Goal: Transaction & Acquisition: Obtain resource

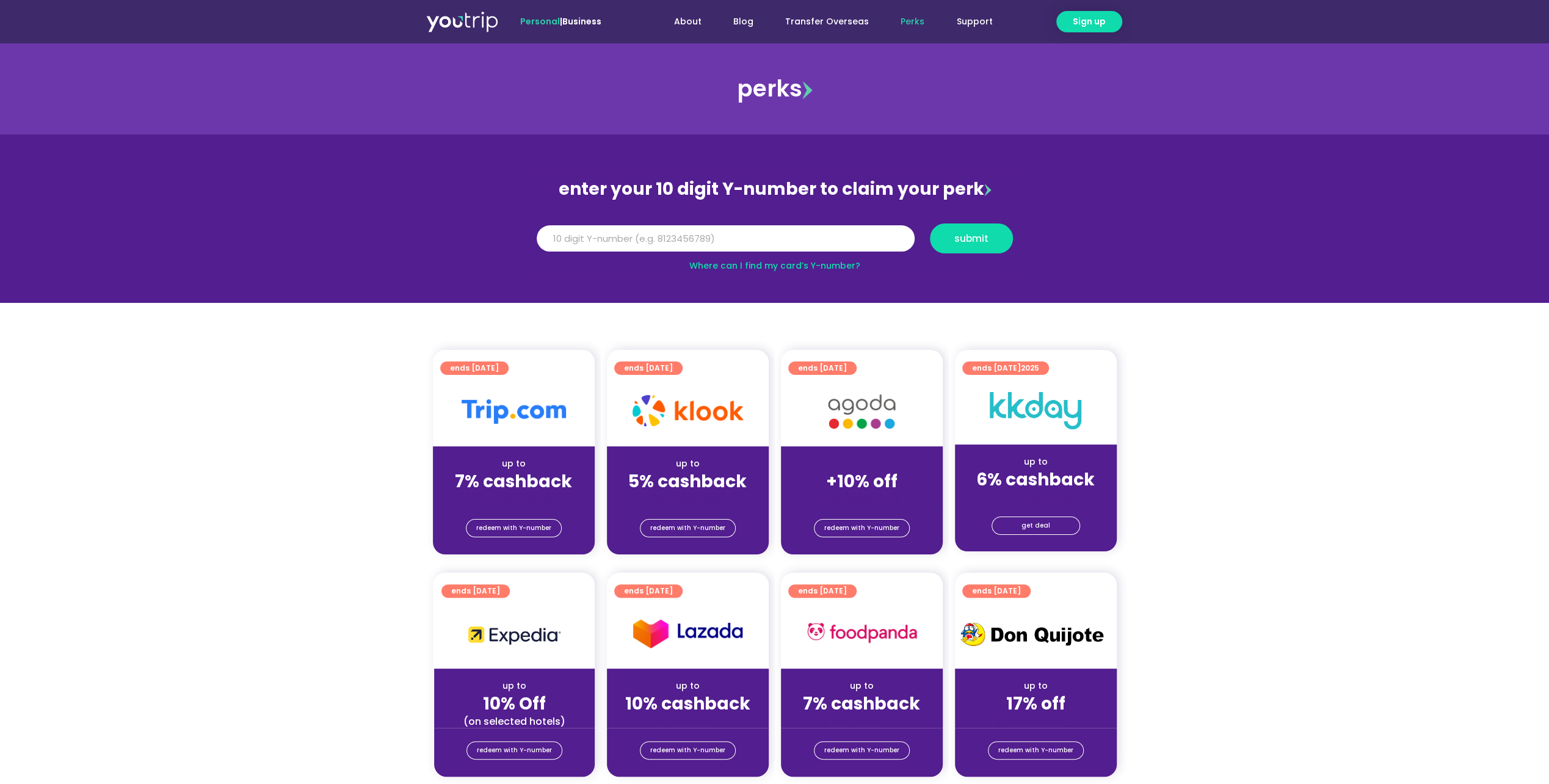
click at [523, 437] on div at bounding box center [513, 411] width 162 height 69
click at [501, 381] on div at bounding box center [513, 411] width 162 height 69
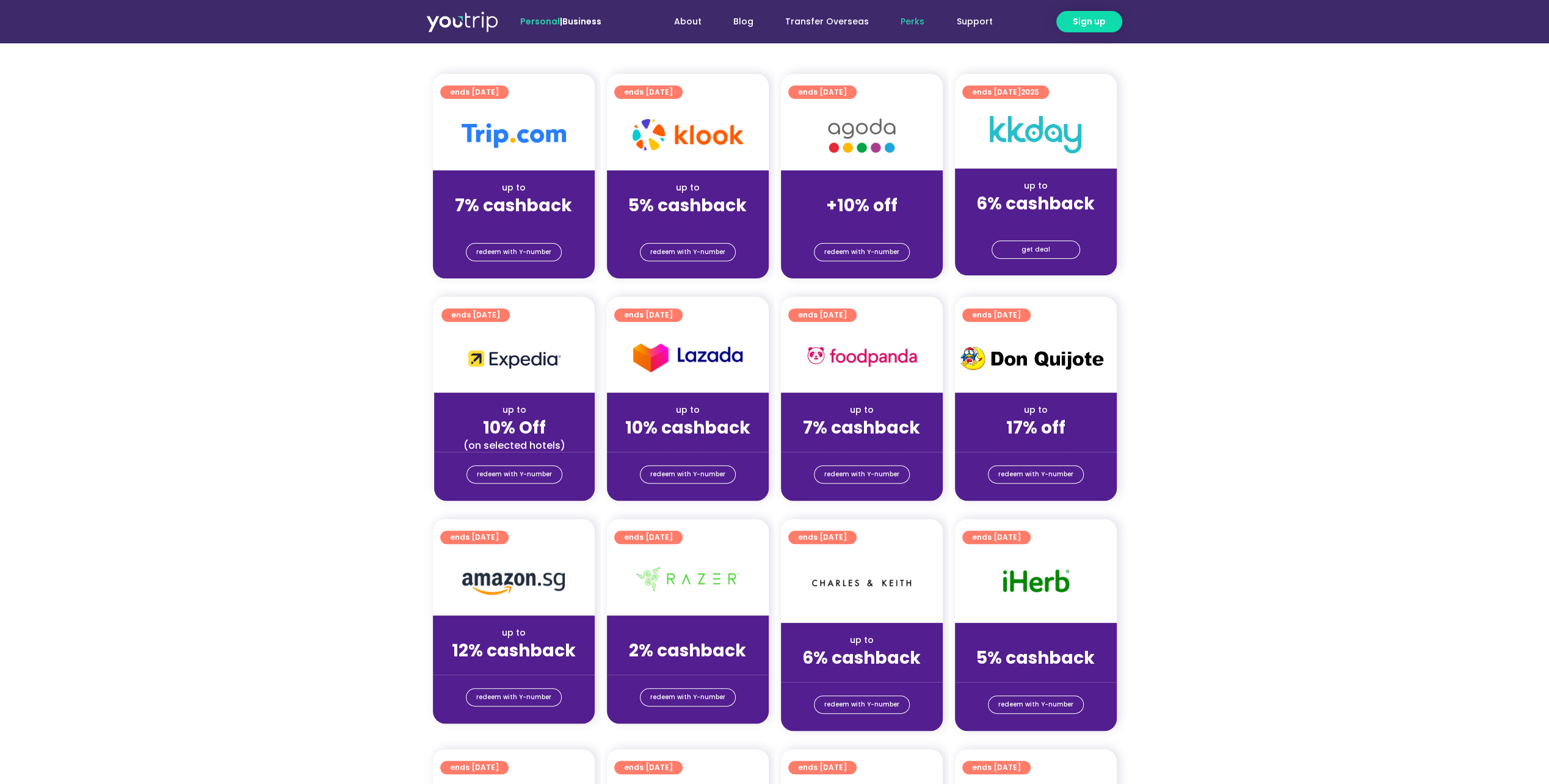
scroll to position [183, 0]
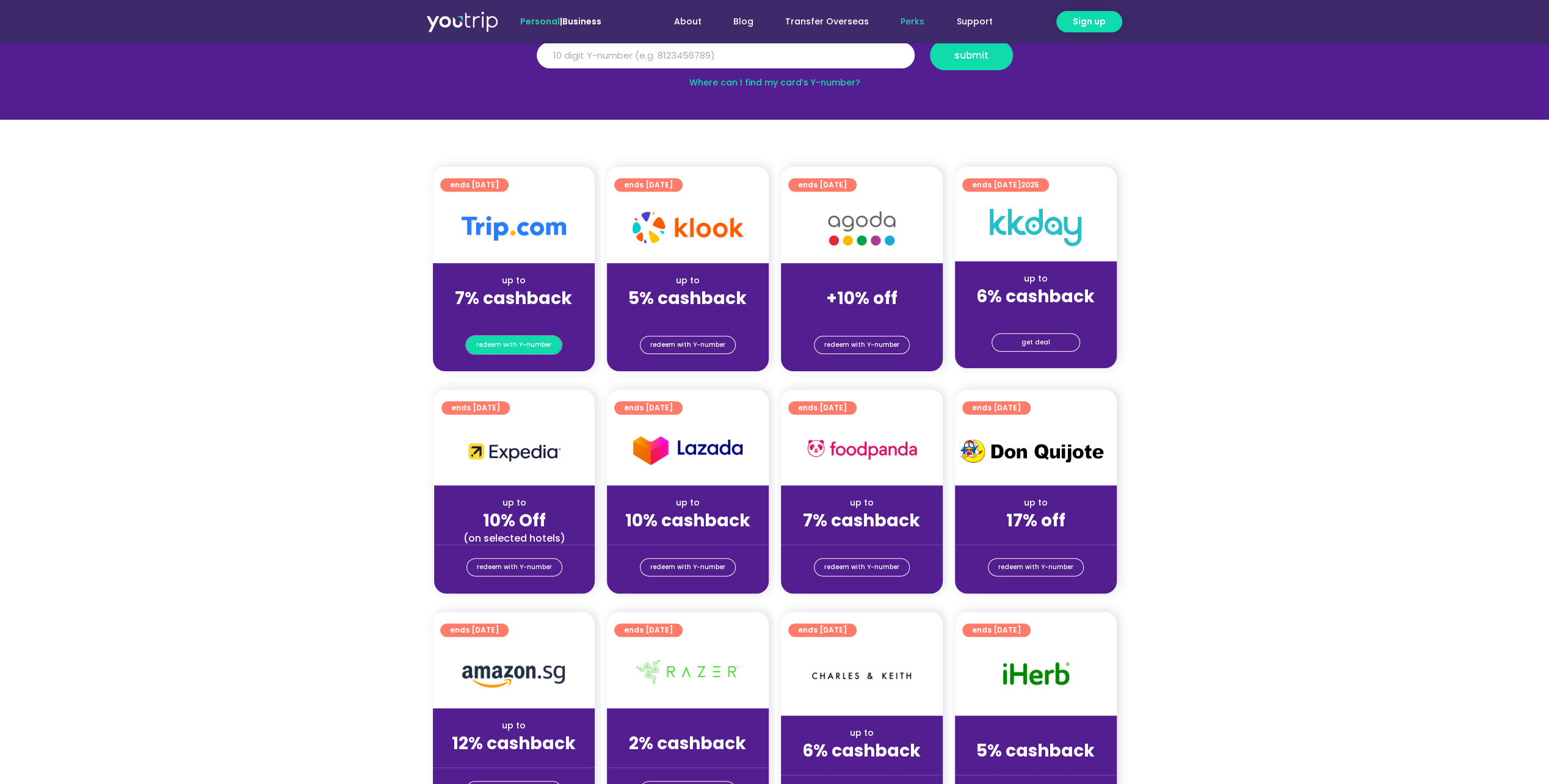
click at [510, 342] on span "redeem with Y-number" at bounding box center [514, 344] width 75 height 17
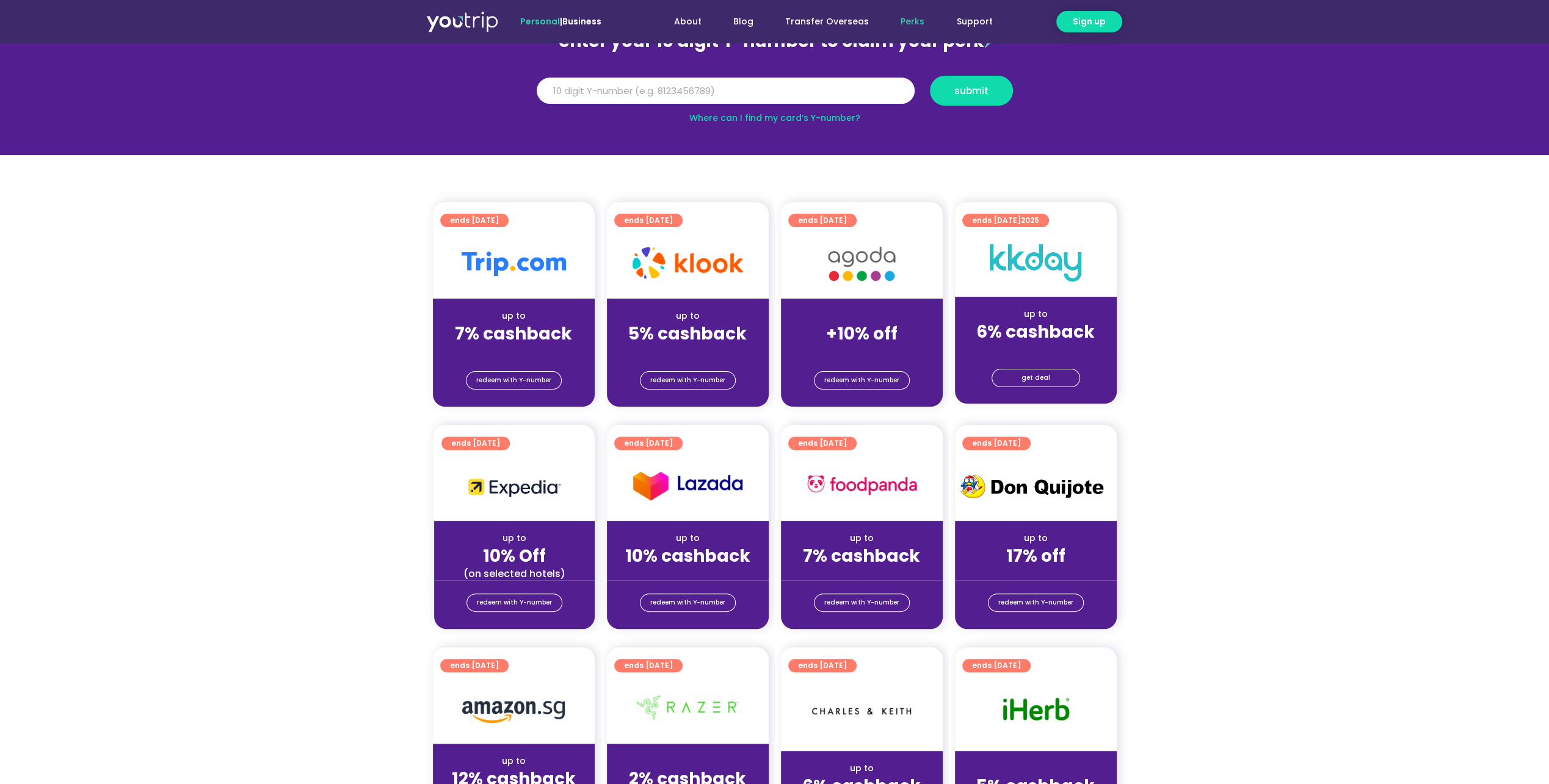
scroll to position [135, 0]
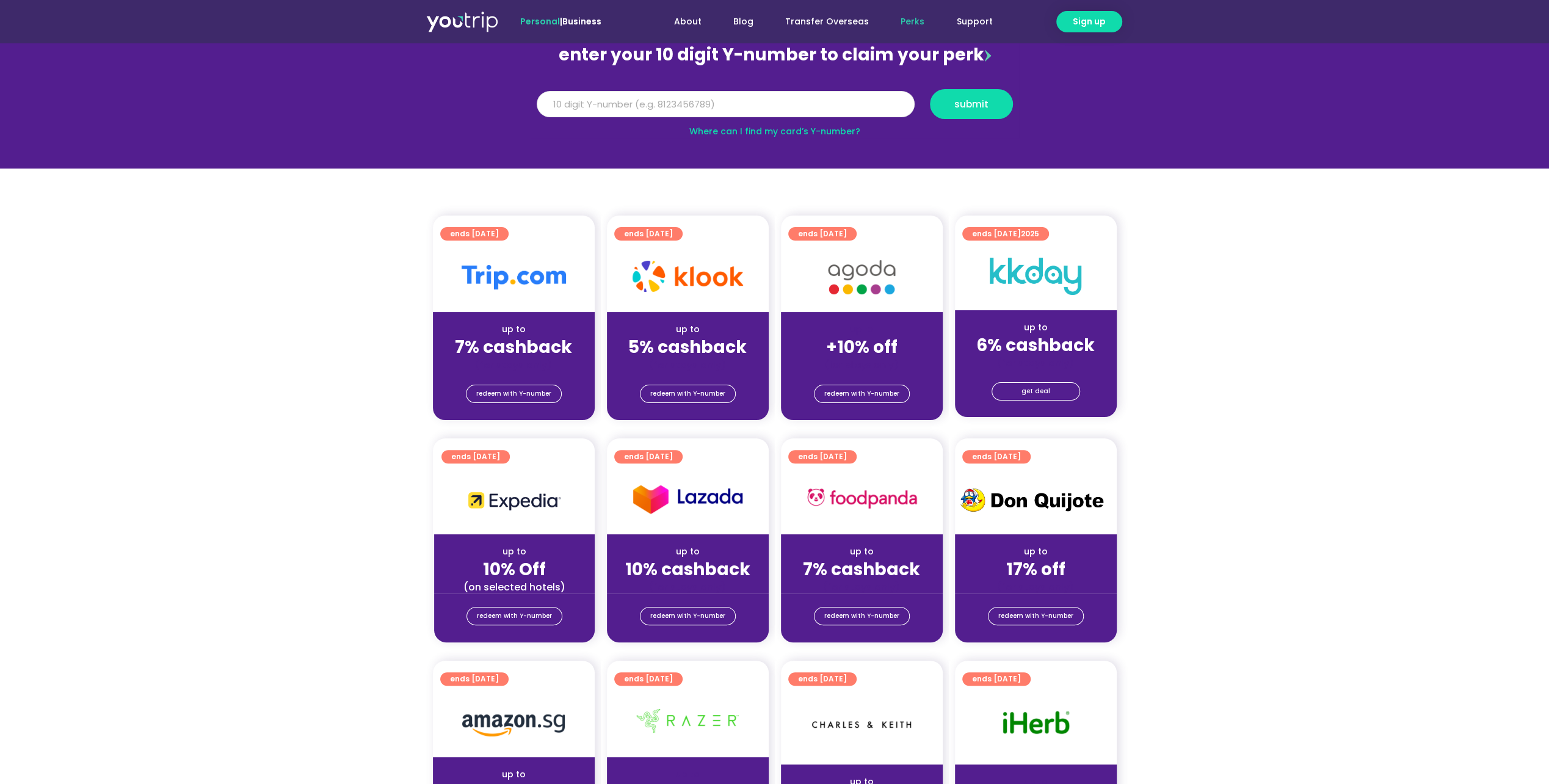
click at [708, 111] on input "Y Number" at bounding box center [725, 104] width 378 height 27
click at [1154, 78] on section "enter your 10 digit Y-number to claim your perk Y Number submit Where can I fin…" at bounding box center [774, 84] width 1549 height 168
click at [1115, 165] on section "enter your 10 digit Y-number to claim your perk Y Number submit Where can I fin…" at bounding box center [774, 84] width 1549 height 168
click at [819, 105] on input "Y Number" at bounding box center [725, 104] width 378 height 27
click at [638, 100] on input "Y Number" at bounding box center [725, 104] width 378 height 27
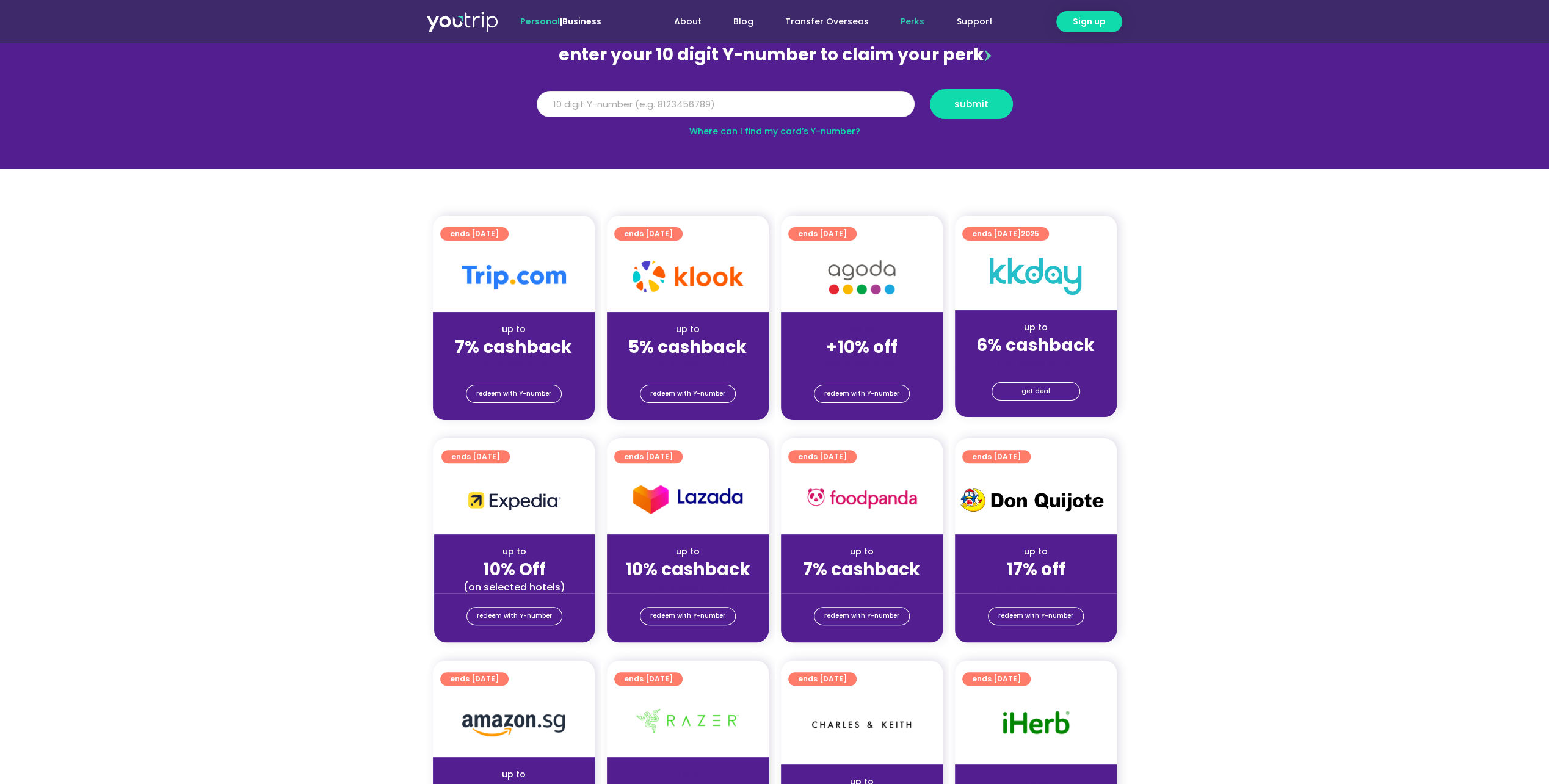
click at [610, 108] on input "Y Number" at bounding box center [725, 104] width 378 height 27
click at [600, 106] on input "Y Number" at bounding box center [725, 104] width 378 height 27
type input "8170780590"
click at [1004, 100] on button "submit" at bounding box center [972, 104] width 83 height 30
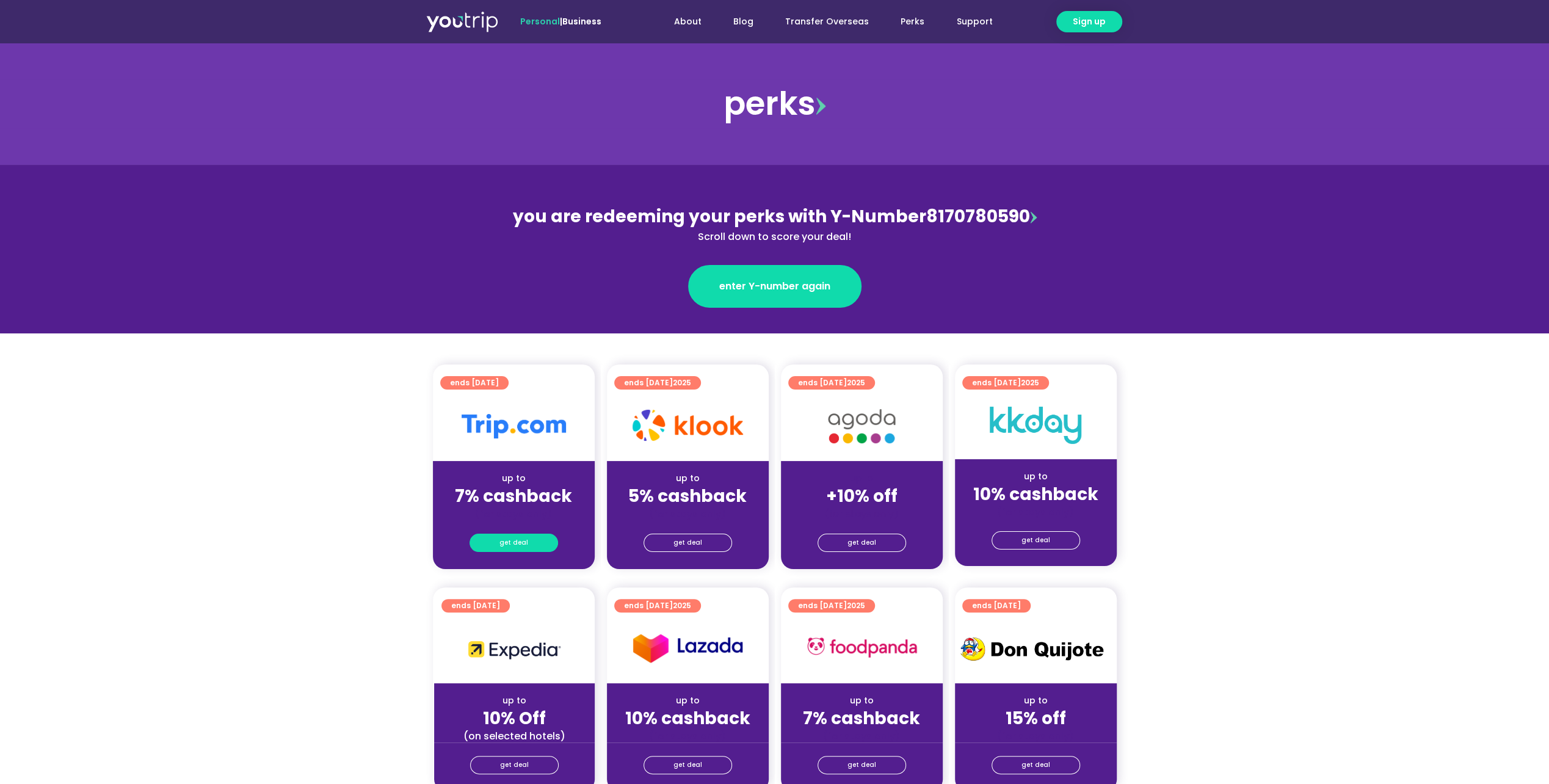
click at [520, 541] on span "get deal" at bounding box center [514, 542] width 29 height 17
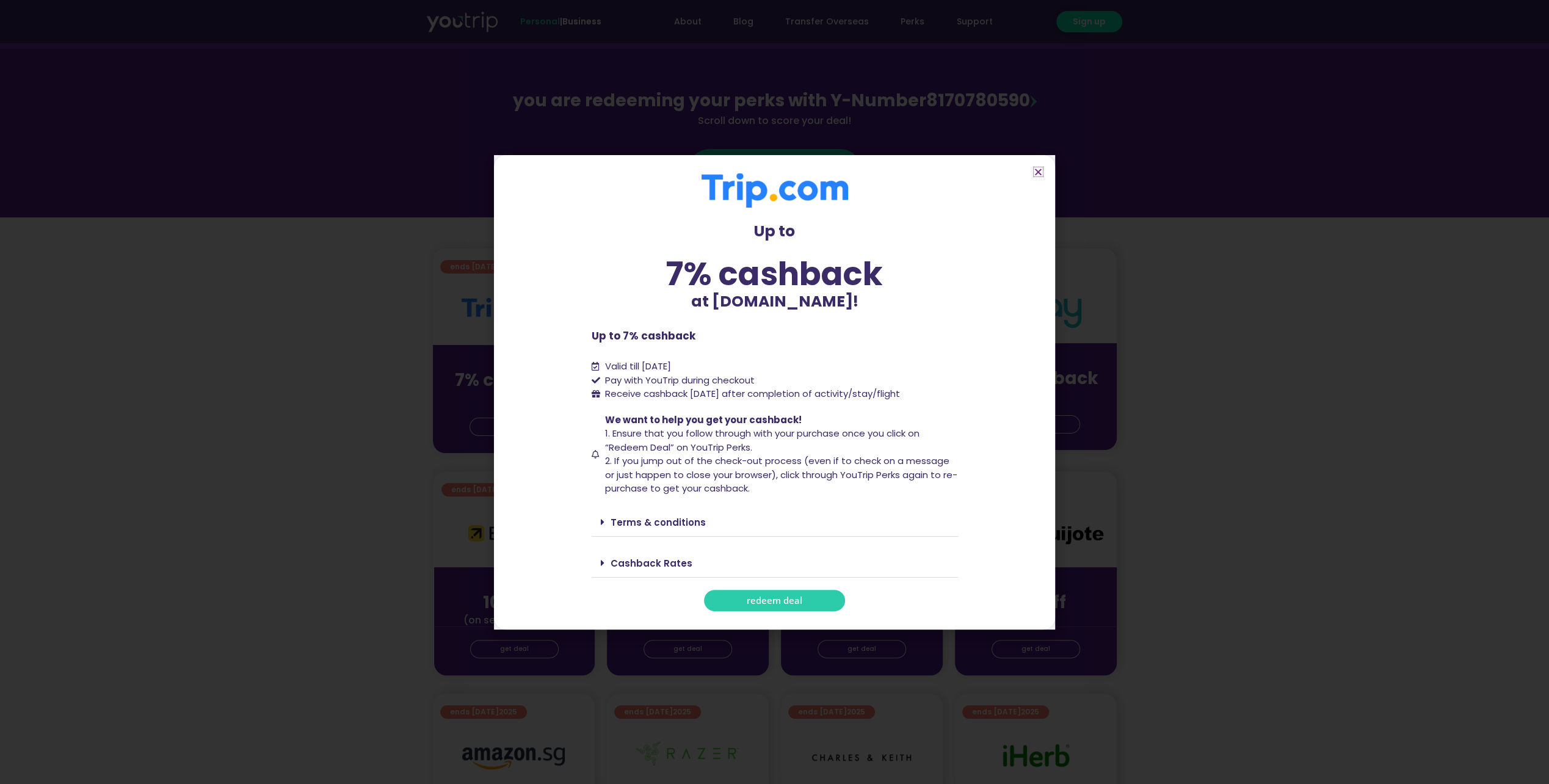
scroll to position [122, 0]
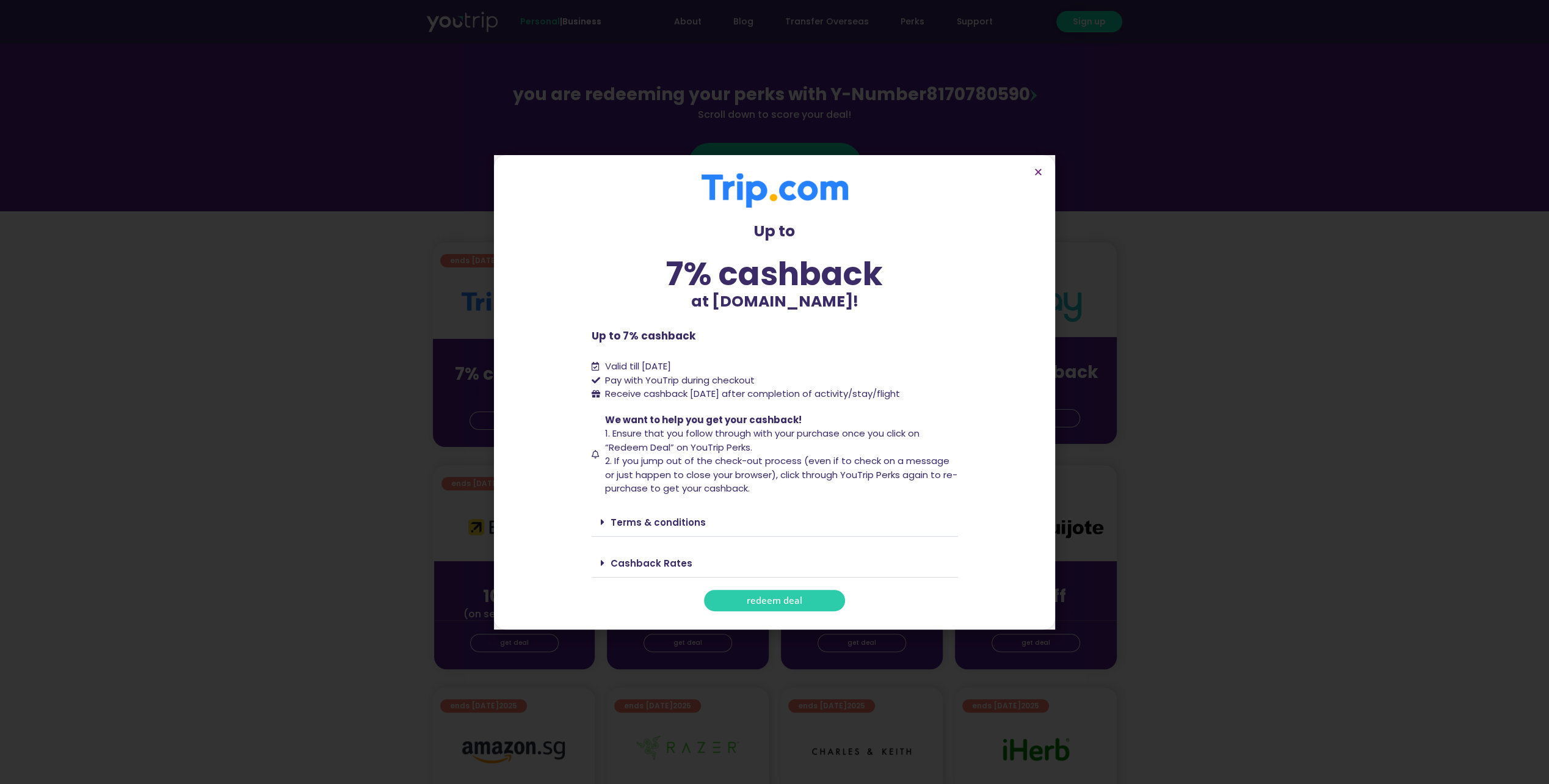
click at [648, 563] on link "Cashback Rates" at bounding box center [651, 563] width 82 height 13
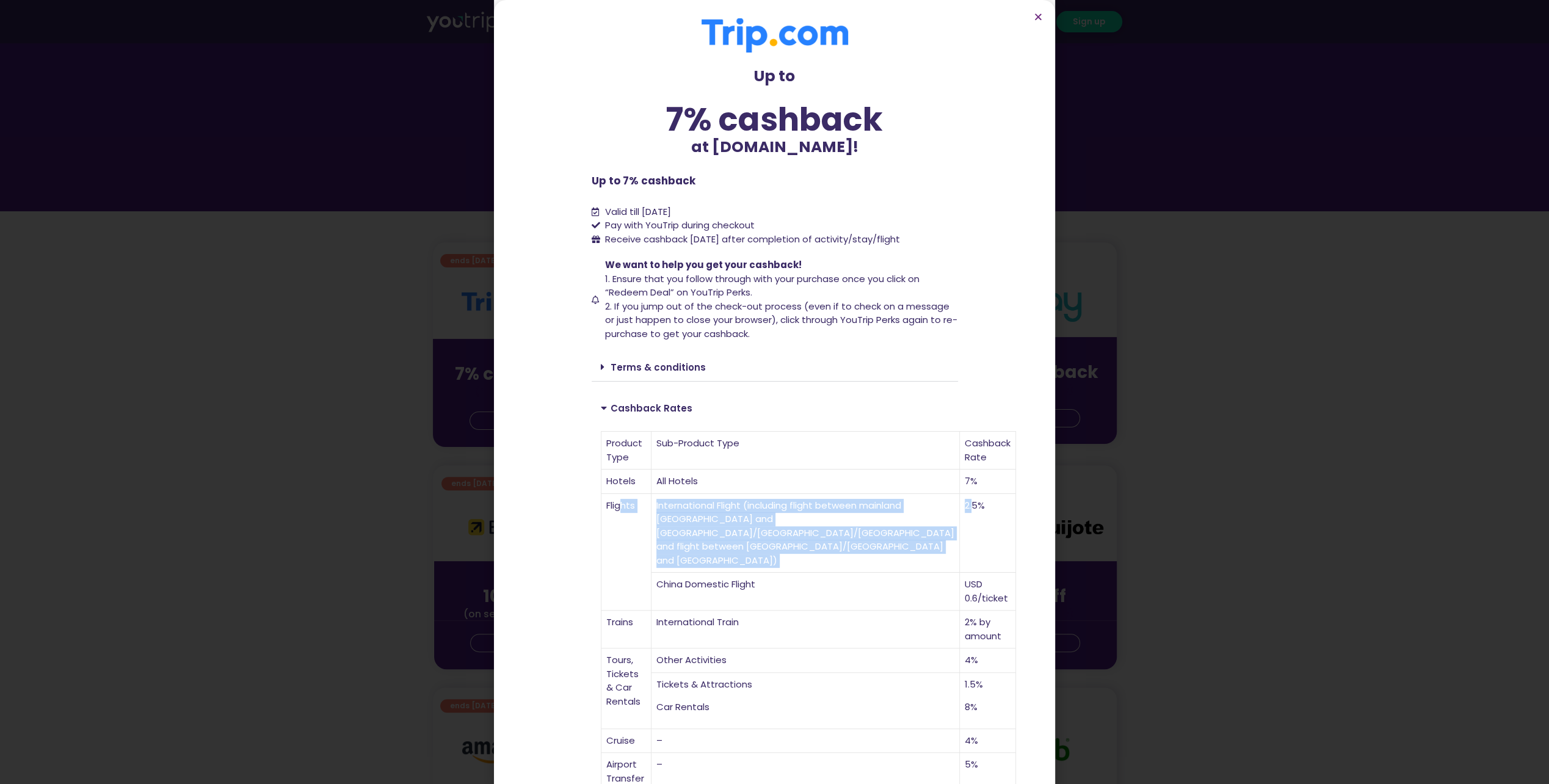
drag, startPoint x: 615, startPoint y: 492, endPoint x: 849, endPoint y: 490, distance: 234.0
click at [849, 494] on tr "Flights International Flight (including flight between mainland China and Hong …" at bounding box center [809, 534] width 415 height 80
drag, startPoint x: 849, startPoint y: 490, endPoint x: 801, endPoint y: 522, distance: 57.7
click at [801, 522] on td "International Flight (including flight between mainland China and Hong Kong/Mac…" at bounding box center [805, 534] width 309 height 80
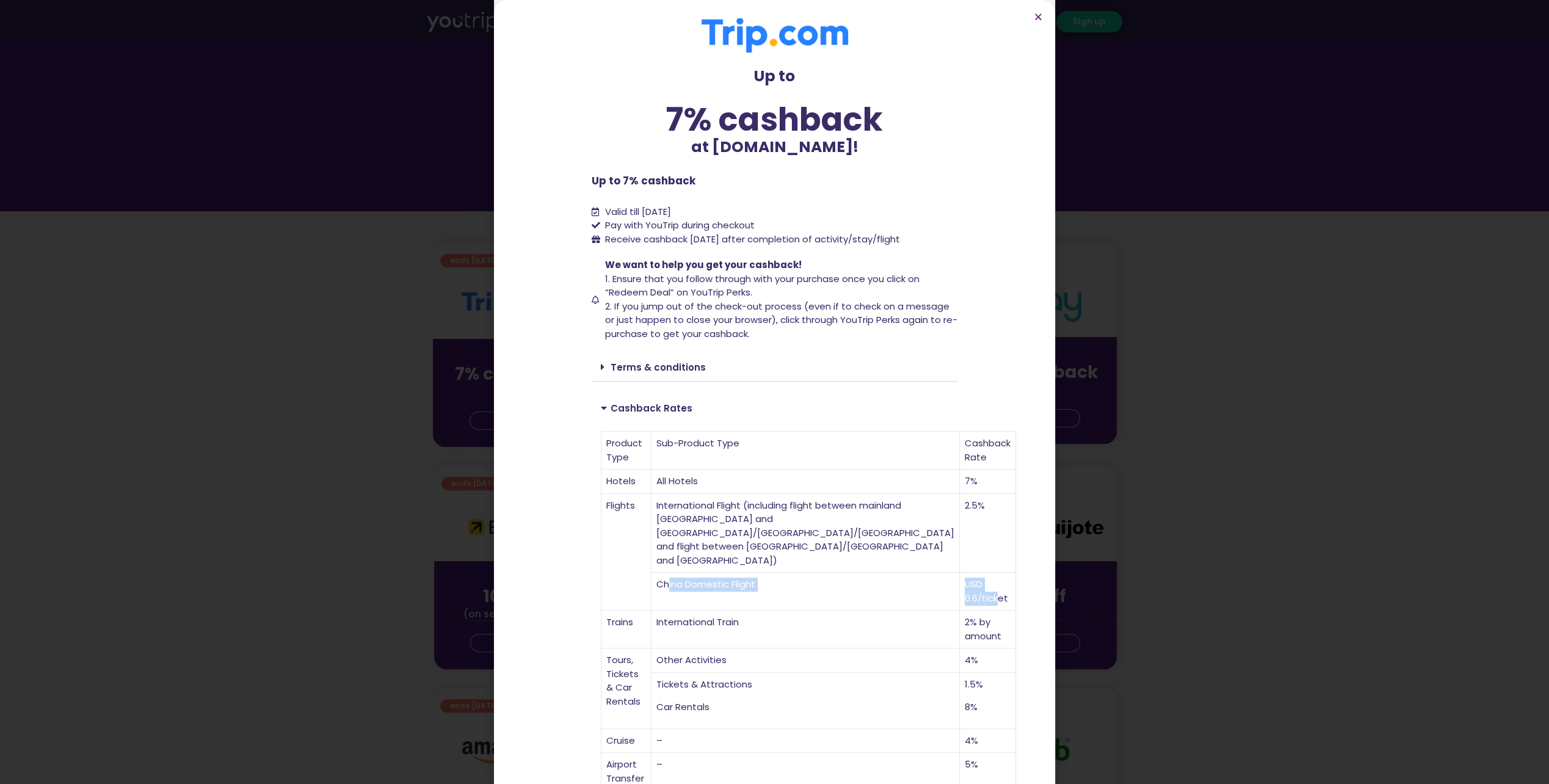
drag, startPoint x: 717, startPoint y: 588, endPoint x: 899, endPoint y: 590, distance: 182.0
click at [899, 590] on tr "China Domestic Flight USD 0.6/ticket" at bounding box center [809, 591] width 415 height 37
click at [960, 590] on td "USD 0.6/ticket" at bounding box center [988, 591] width 56 height 37
drag, startPoint x: 907, startPoint y: 586, endPoint x: 816, endPoint y: 574, distance: 91.8
click at [816, 574] on tr "China Domestic Flight USD 0.6/ticket" at bounding box center [809, 591] width 415 height 37
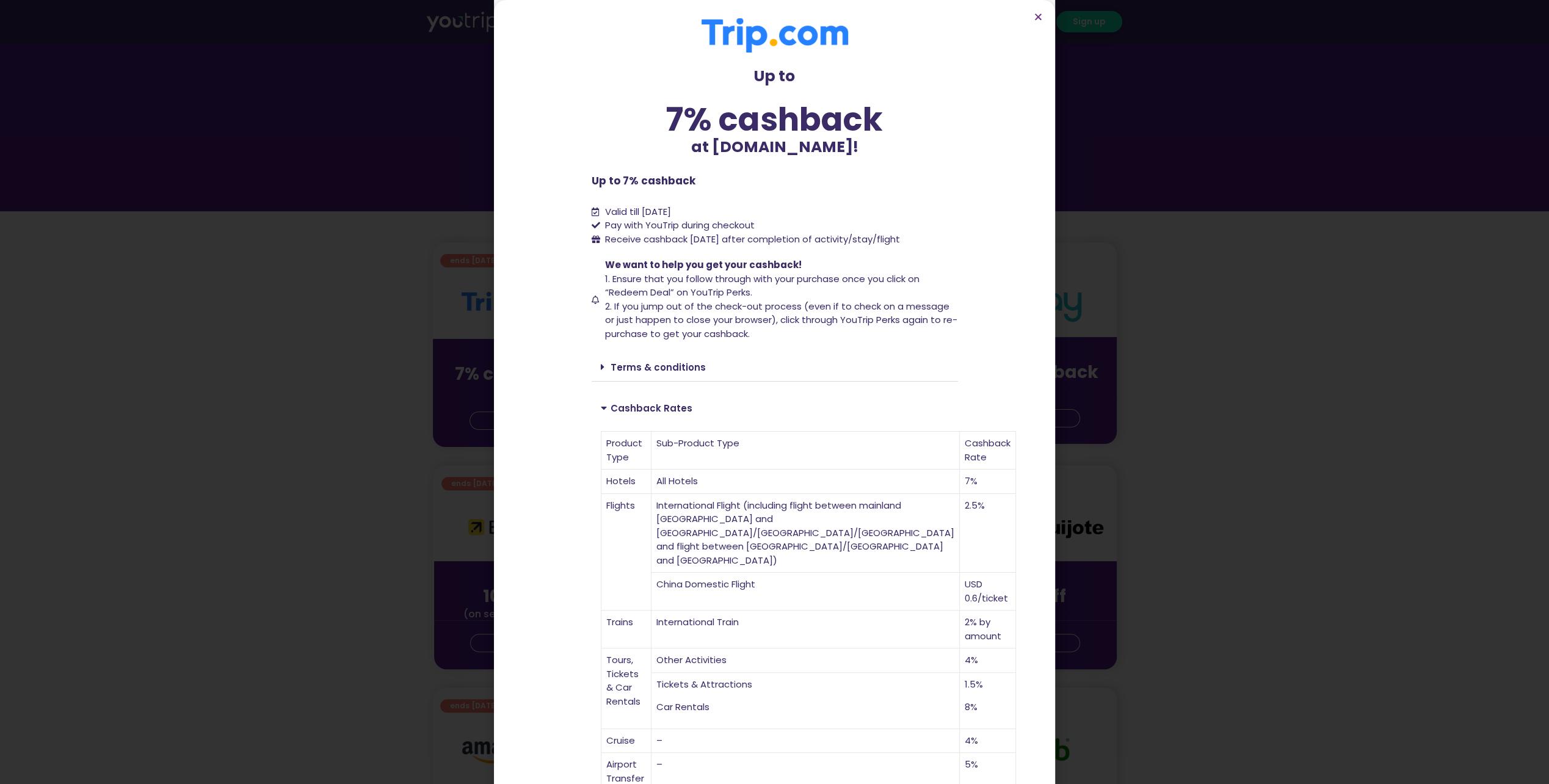
drag, startPoint x: 816, startPoint y: 574, endPoint x: 789, endPoint y: 586, distance: 29.5
click at [796, 583] on td "China Domestic Flight" at bounding box center [805, 591] width 309 height 37
drag, startPoint x: 807, startPoint y: 585, endPoint x: 748, endPoint y: 578, distance: 59.4
click at [748, 578] on td "China Domestic Flight" at bounding box center [805, 591] width 309 height 37
drag, startPoint x: 748, startPoint y: 578, endPoint x: 721, endPoint y: 527, distance: 57.7
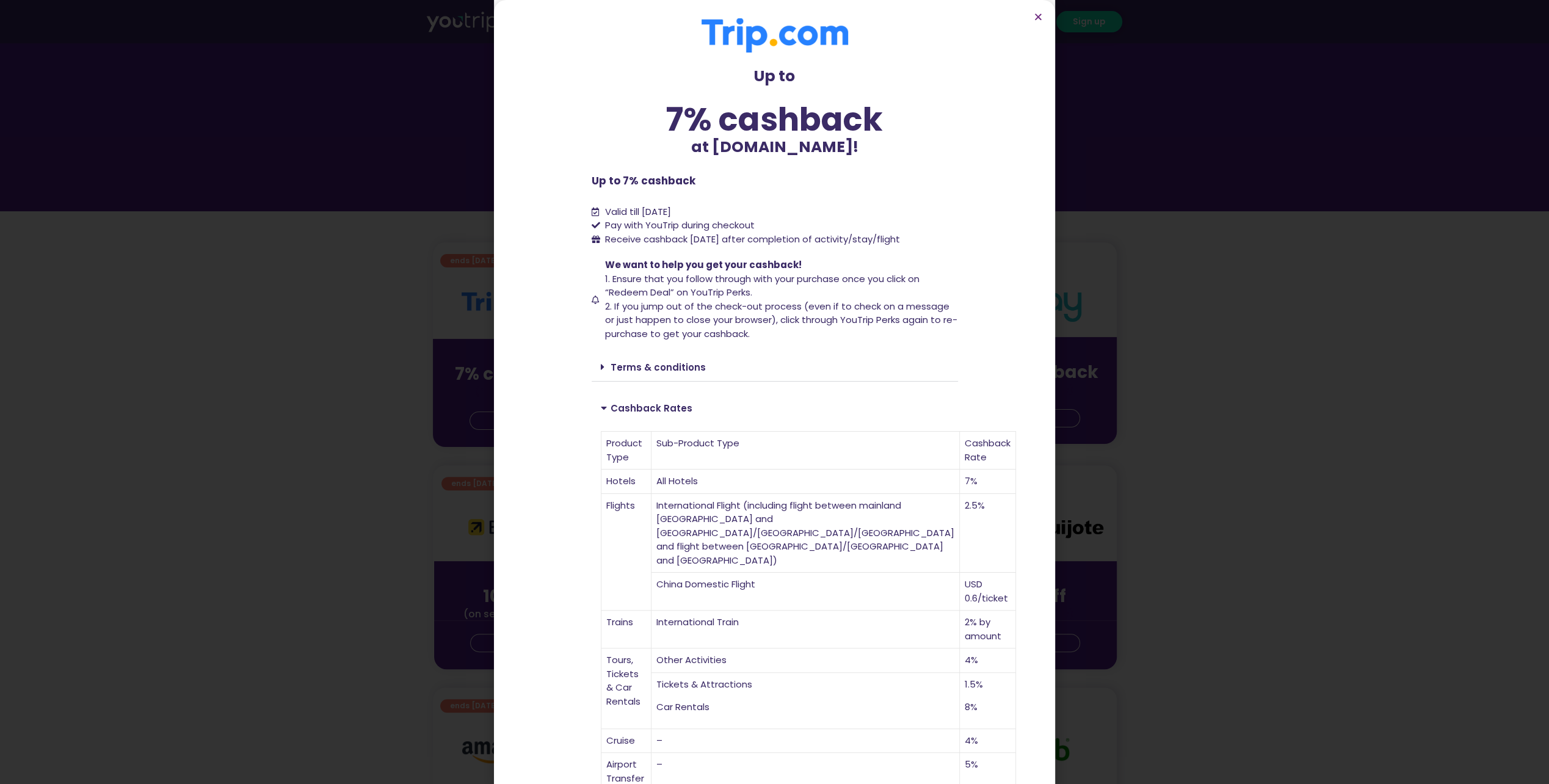
click at [721, 527] on td "International Flight (including flight between mainland China and Hong Kong/Mac…" at bounding box center [805, 534] width 309 height 80
drag, startPoint x: 712, startPoint y: 515, endPoint x: 787, endPoint y: 519, distance: 75.1
click at [787, 519] on td "International Flight (including flight between mainland China and Hong Kong/Mac…" at bounding box center [805, 534] width 309 height 80
drag, startPoint x: 787, startPoint y: 519, endPoint x: 839, endPoint y: 490, distance: 59.5
click at [960, 494] on td "2.5%" at bounding box center [988, 534] width 56 height 80
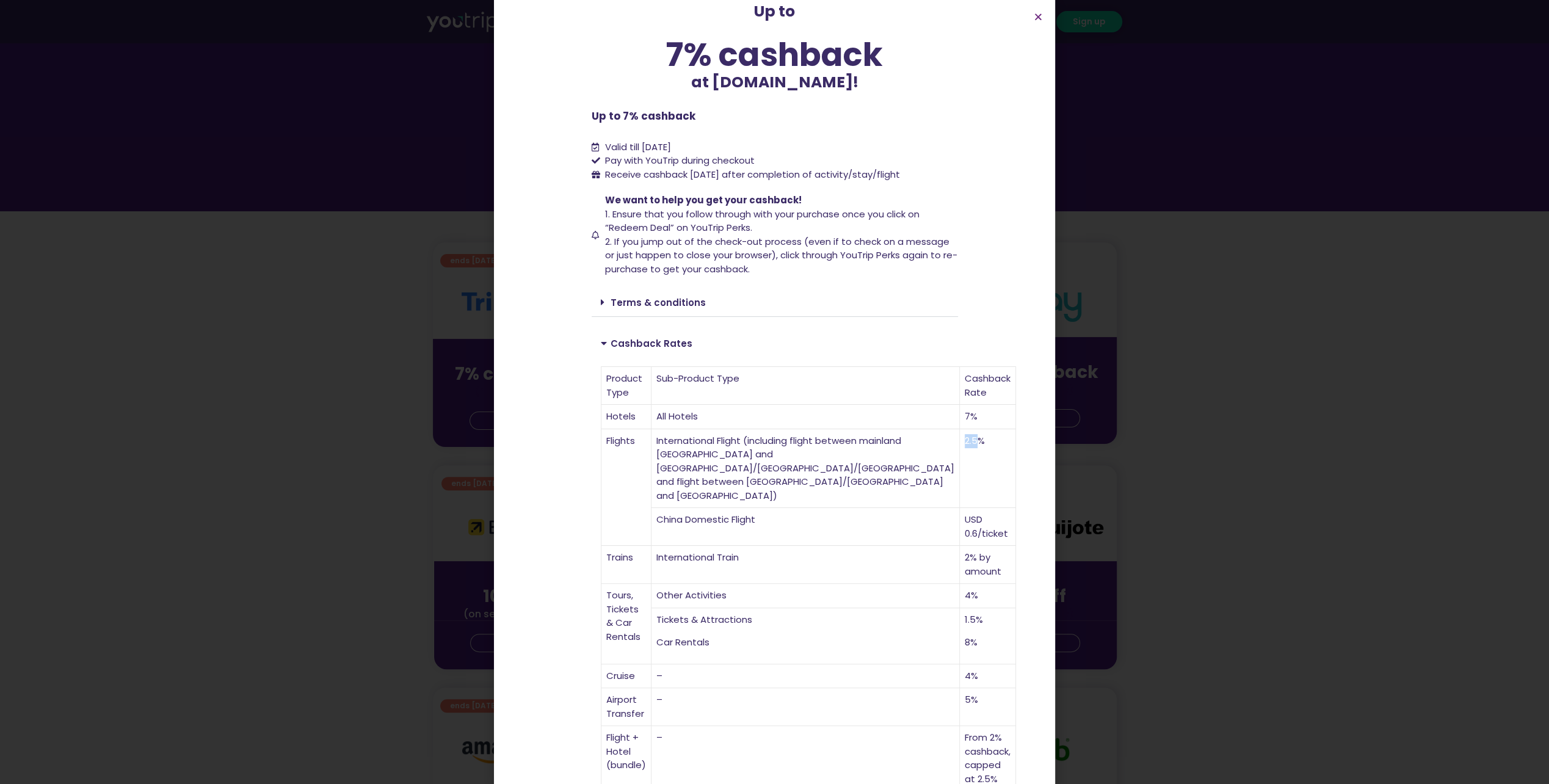
scroll to position [90, 0]
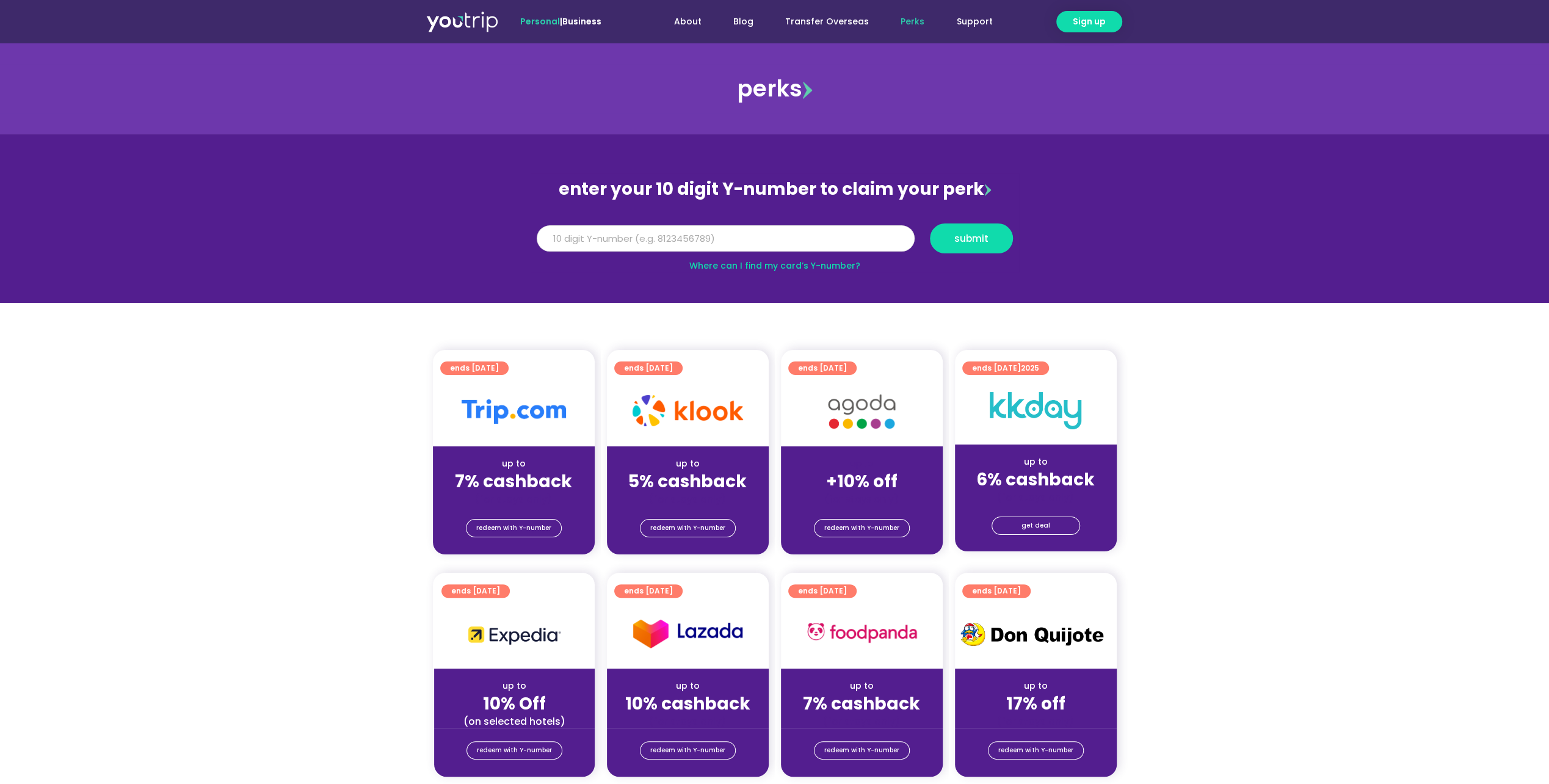
click at [665, 241] on input "Y Number" at bounding box center [725, 239] width 378 height 27
type input "8170780590"
click at [981, 245] on button "submit" at bounding box center [972, 238] width 83 height 30
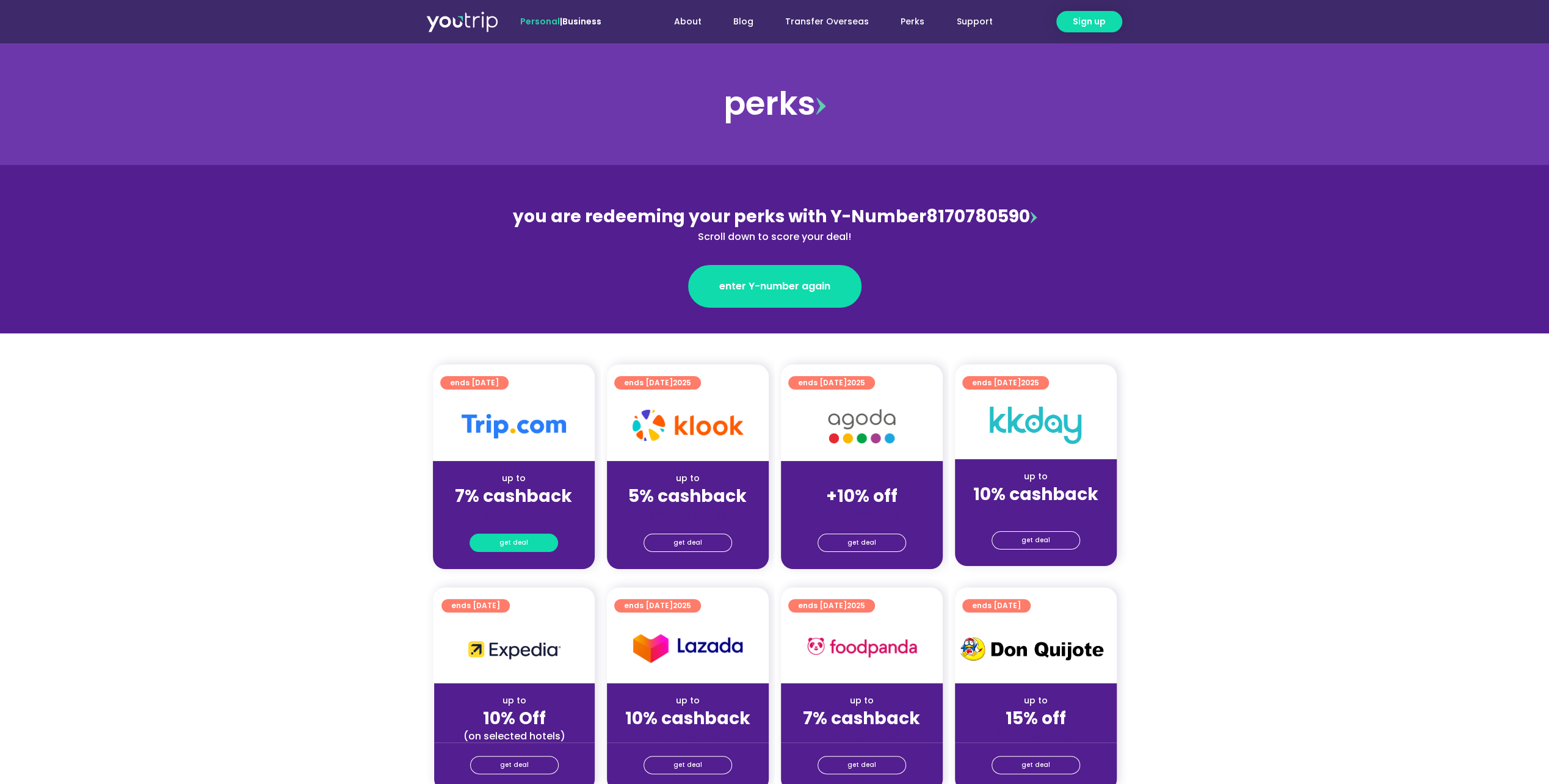
click at [529, 535] on link "get deal" at bounding box center [513, 543] width 88 height 18
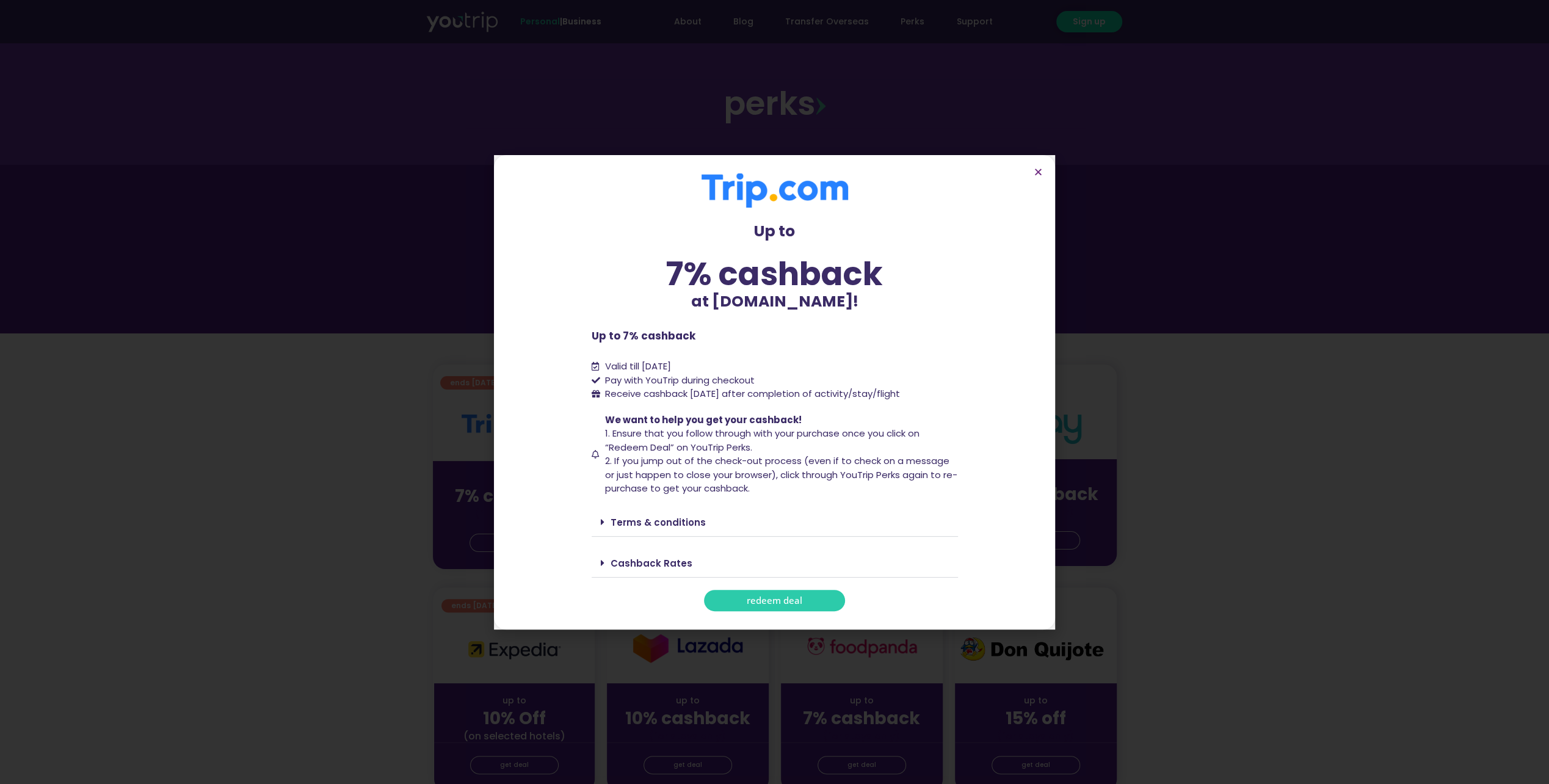
click at [771, 603] on span "redeem deal" at bounding box center [775, 600] width 56 height 9
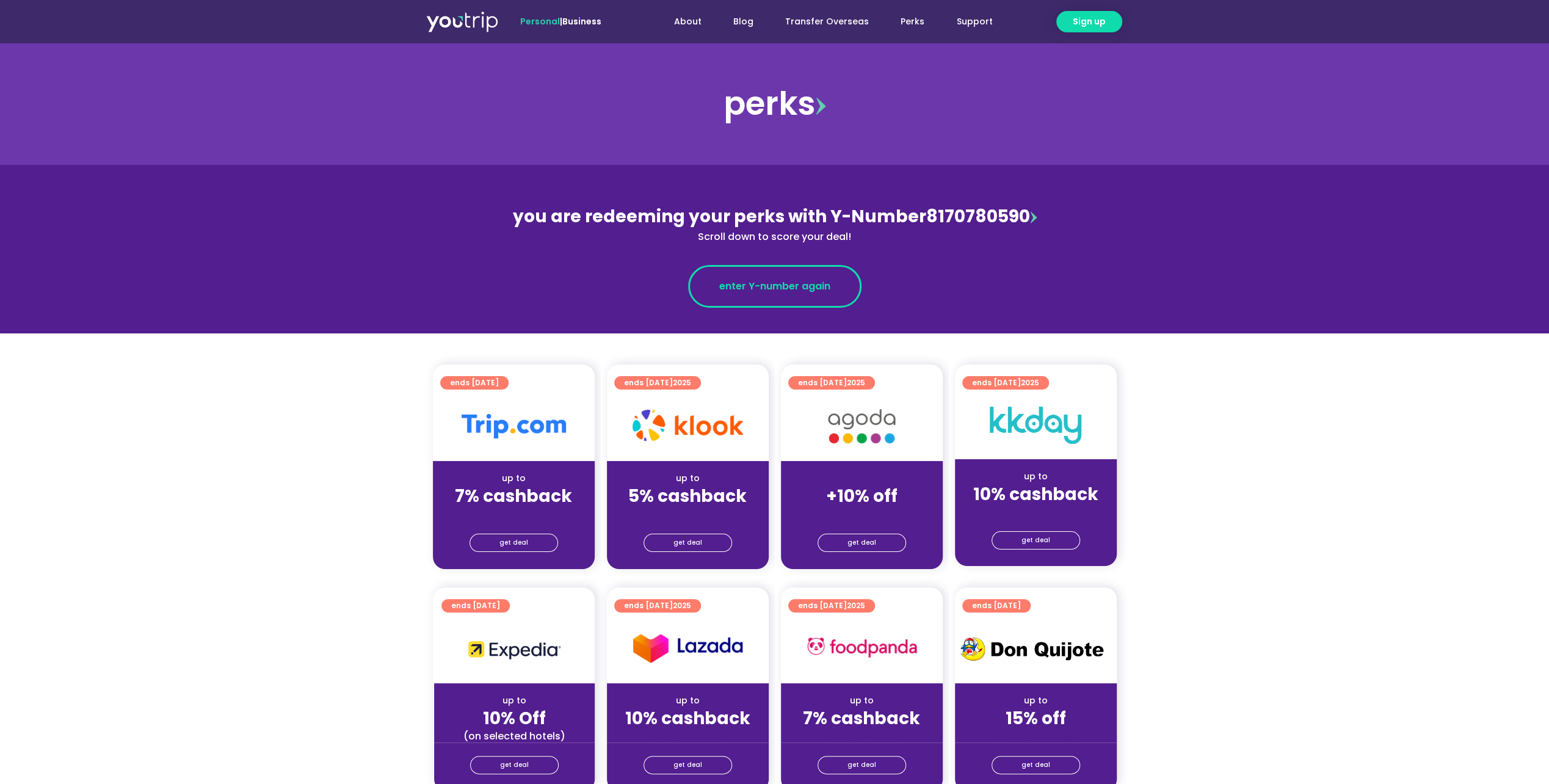
click at [763, 286] on span "enter Y-number again" at bounding box center [774, 286] width 111 height 14
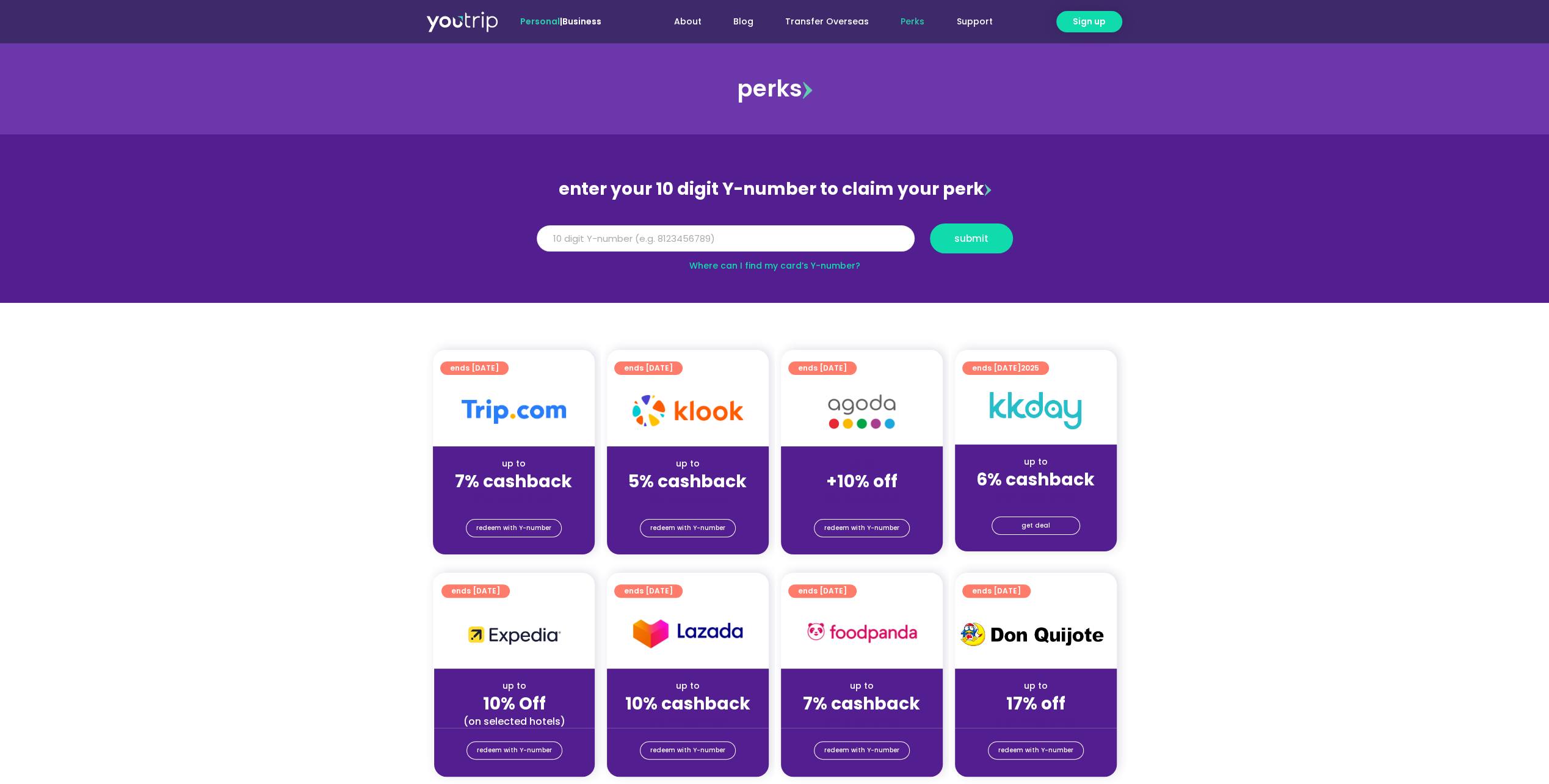
paste input "8170780590"
type input "8170780590"
click at [1011, 241] on button "submit" at bounding box center [972, 238] width 83 height 30
